Goal: Check status: Check status

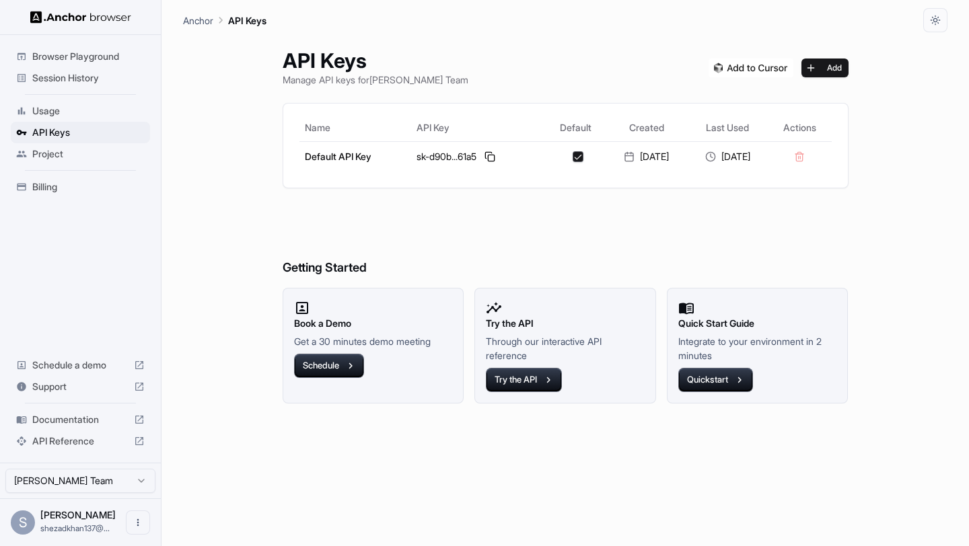
click at [79, 79] on span "Session History" at bounding box center [88, 77] width 112 height 13
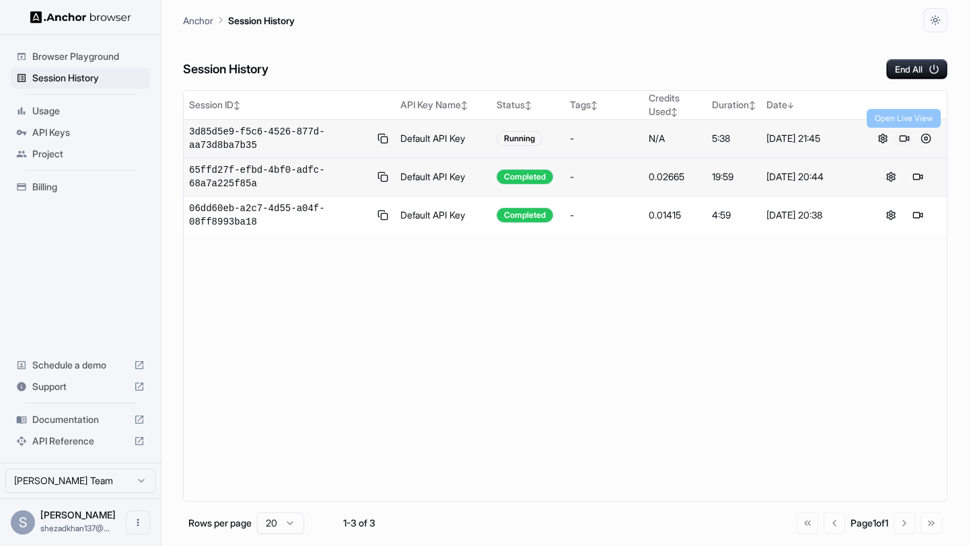
click at [904, 137] on button at bounding box center [904, 138] width 16 height 16
click at [924, 137] on button at bounding box center [925, 138] width 16 height 16
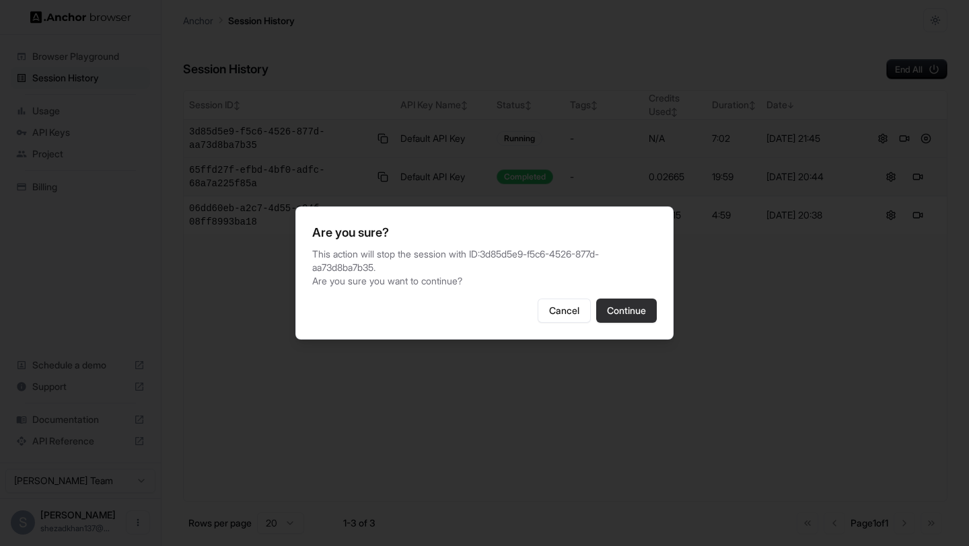
click at [629, 317] on button "Continue" at bounding box center [626, 311] width 61 height 24
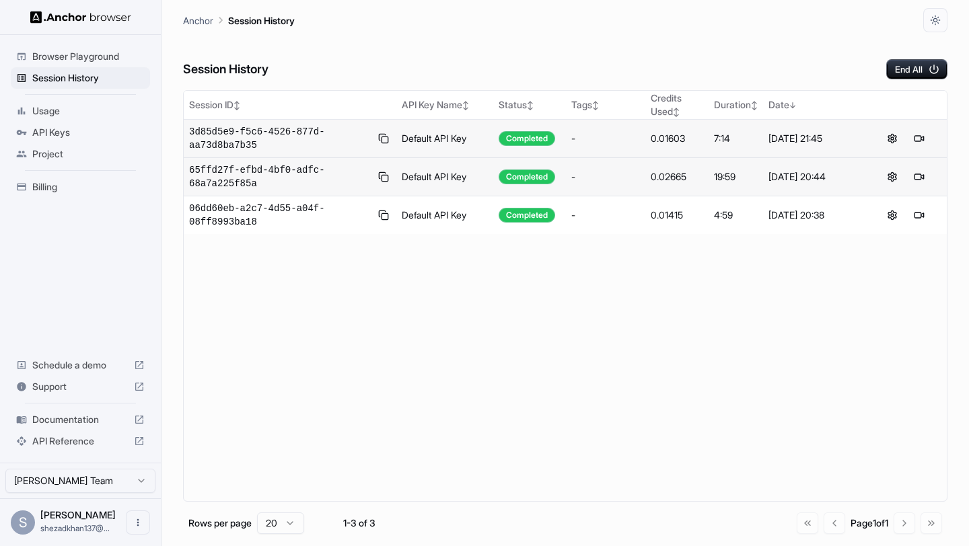
click at [264, 527] on html "Browser Playground Session History Usage API Keys Project Billing Schedule a de…" at bounding box center [484, 273] width 969 height 546
click at [348, 315] on html "Browser Playground Session History Usage API Keys Project Billing Schedule a de…" at bounding box center [484, 273] width 969 height 546
